Goal: Find specific page/section: Find specific page/section

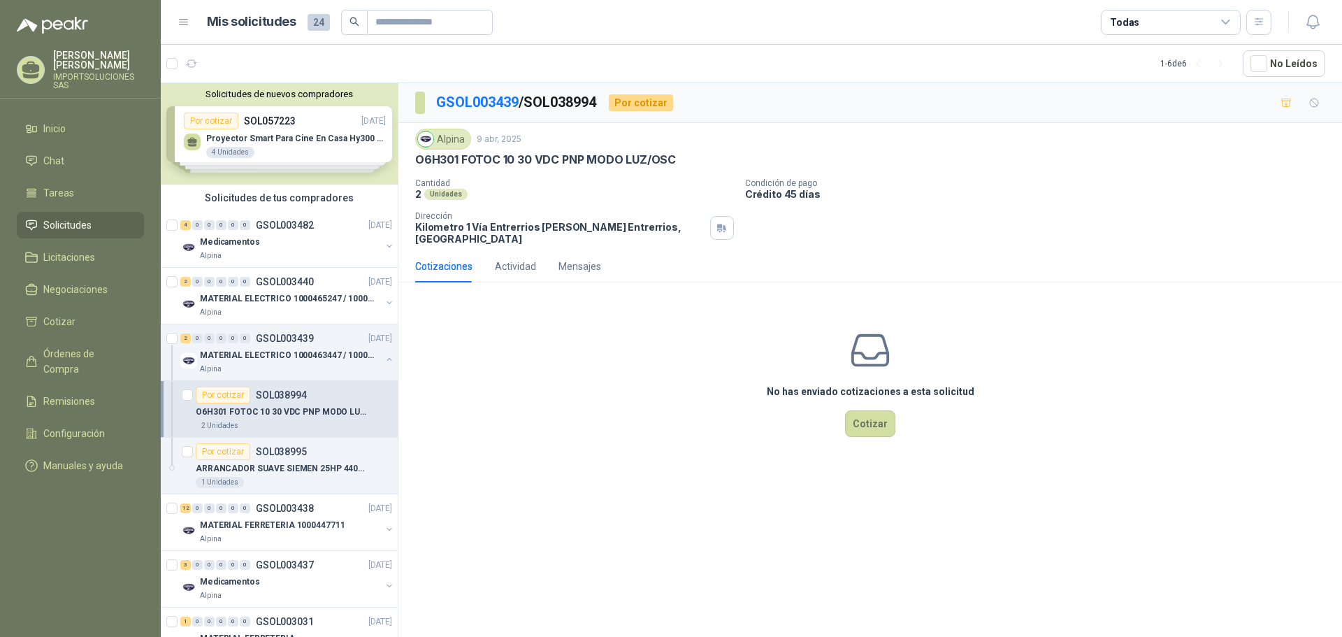
click at [227, 152] on div "Solicitudes de nuevos compradores Por cotizar SOL057223 [DATE] Proyector Smart …" at bounding box center [279, 133] width 237 height 101
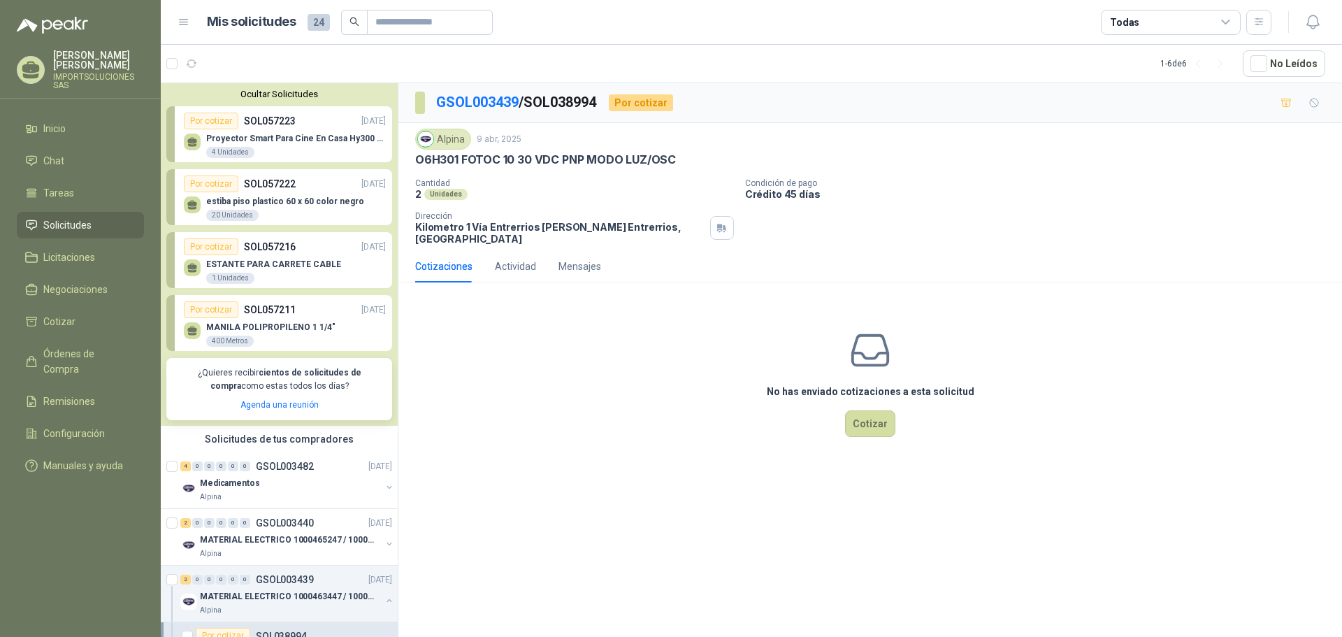
click at [215, 121] on div "Por cotizar" at bounding box center [211, 121] width 55 height 17
click at [306, 123] on div "Por cotizar SOL057223 [DATE]" at bounding box center [285, 121] width 202 height 17
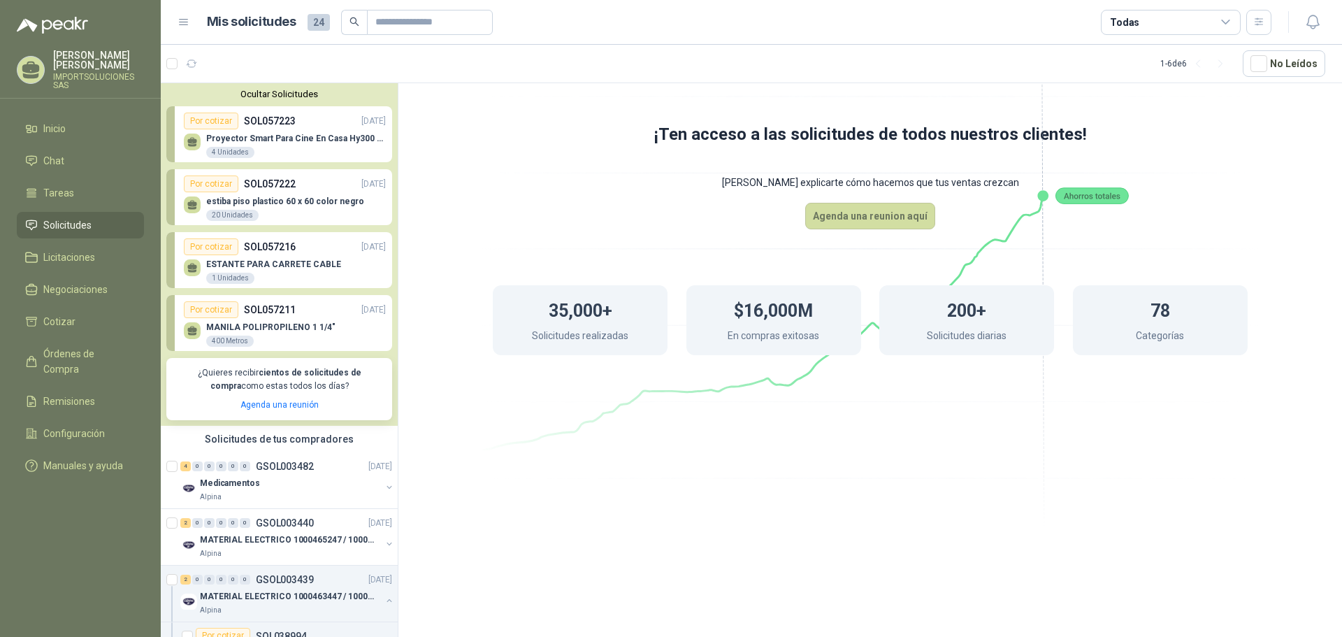
click at [295, 199] on p "estiba piso plastico 60 x 60 color negro" at bounding box center [285, 201] width 158 height 10
click at [301, 258] on div "ESTANTE PARA CARRETE CABLE 1 Unidades" at bounding box center [285, 269] width 202 height 29
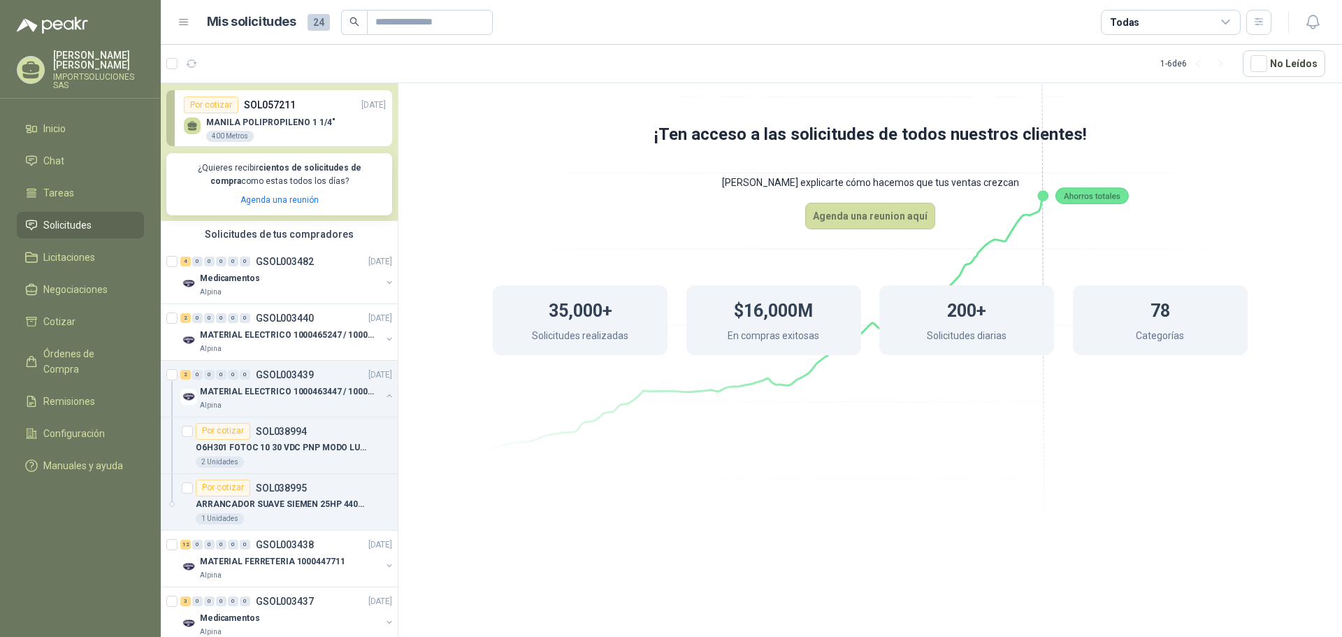
scroll to position [210, 0]
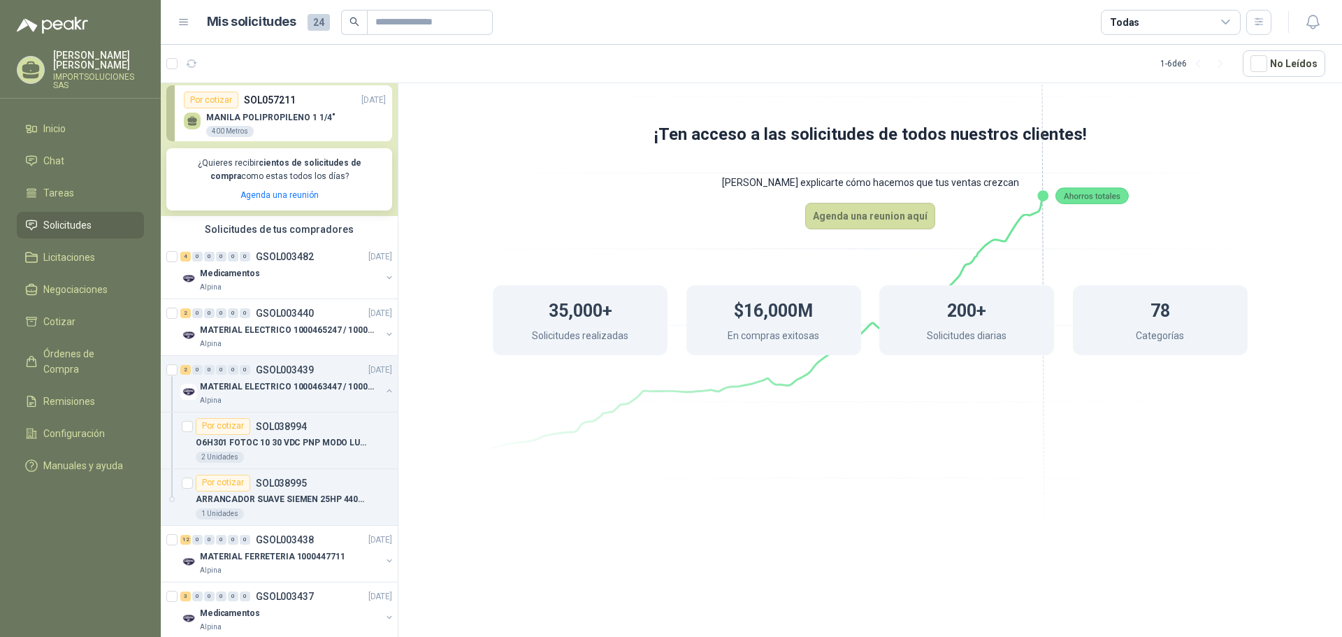
click at [69, 223] on link "Solicitudes" at bounding box center [80, 225] width 127 height 27
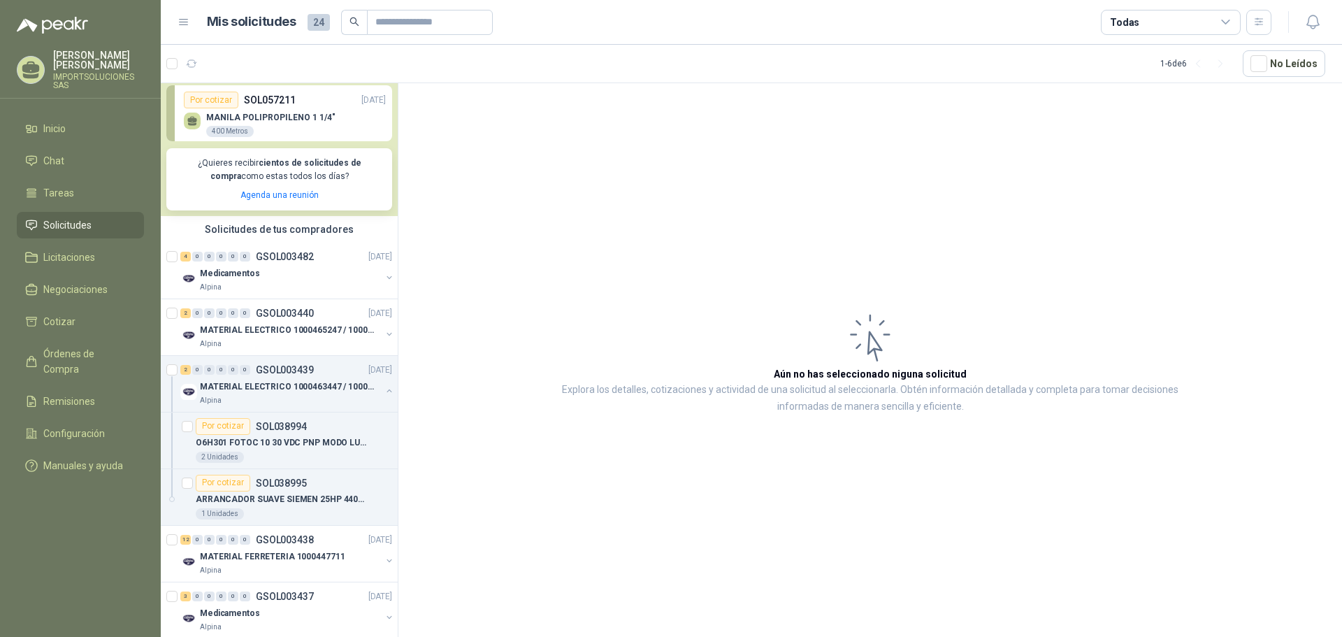
click at [65, 217] on span "Solicitudes" at bounding box center [67, 224] width 48 height 15
